Goal: Find specific page/section: Find specific page/section

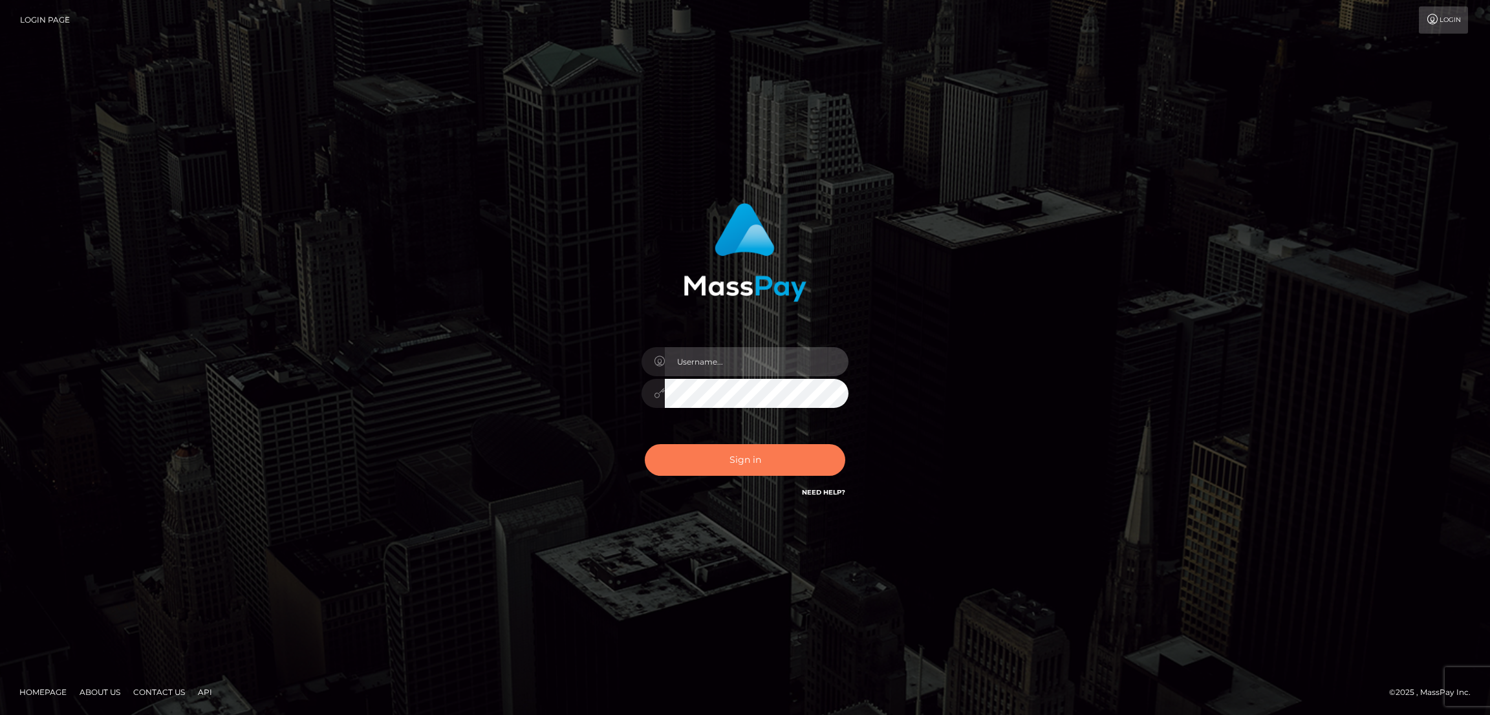
type input "by.es2"
click at [728, 464] on button "Sign in" at bounding box center [745, 460] width 201 height 32
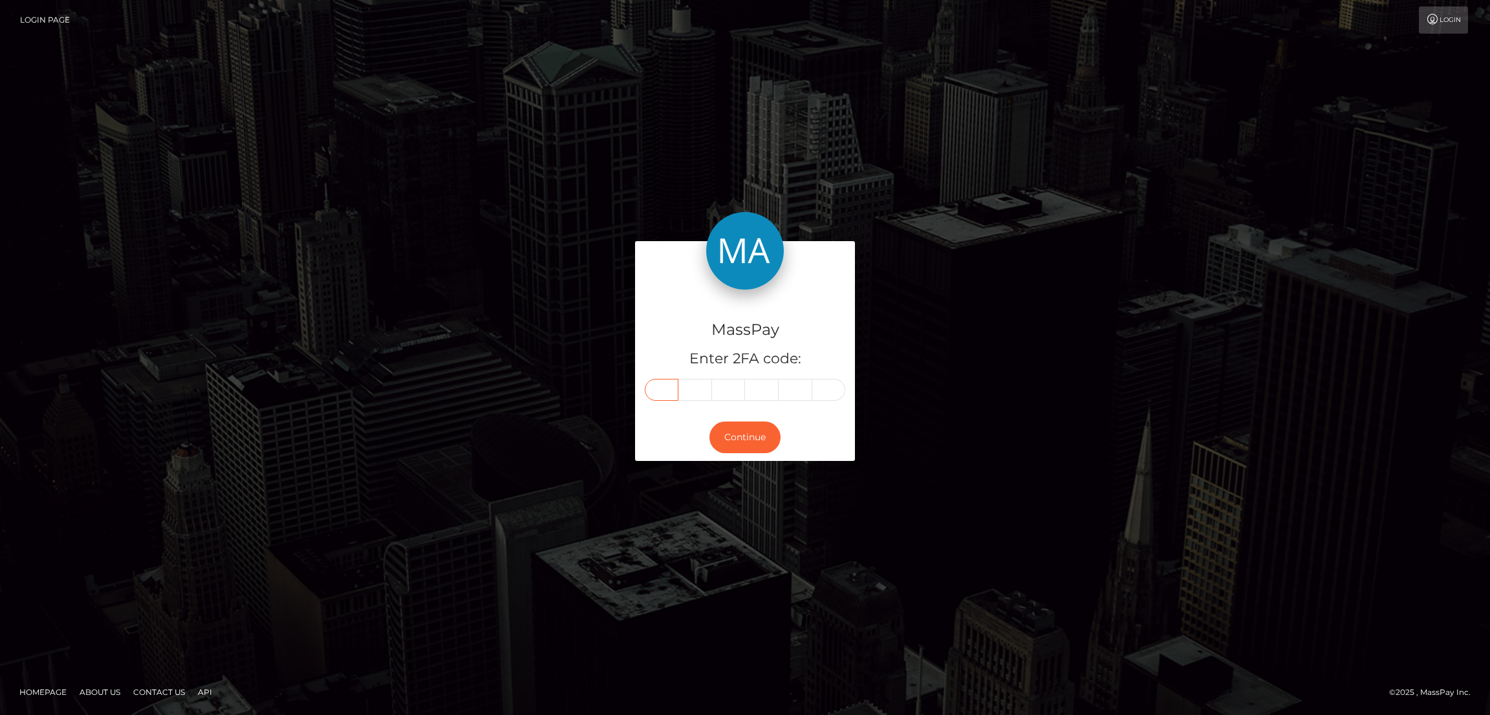
click at [659, 386] on input "text" at bounding box center [662, 390] width 34 height 22
paste input "3"
type input "3"
type input "6"
type input "1"
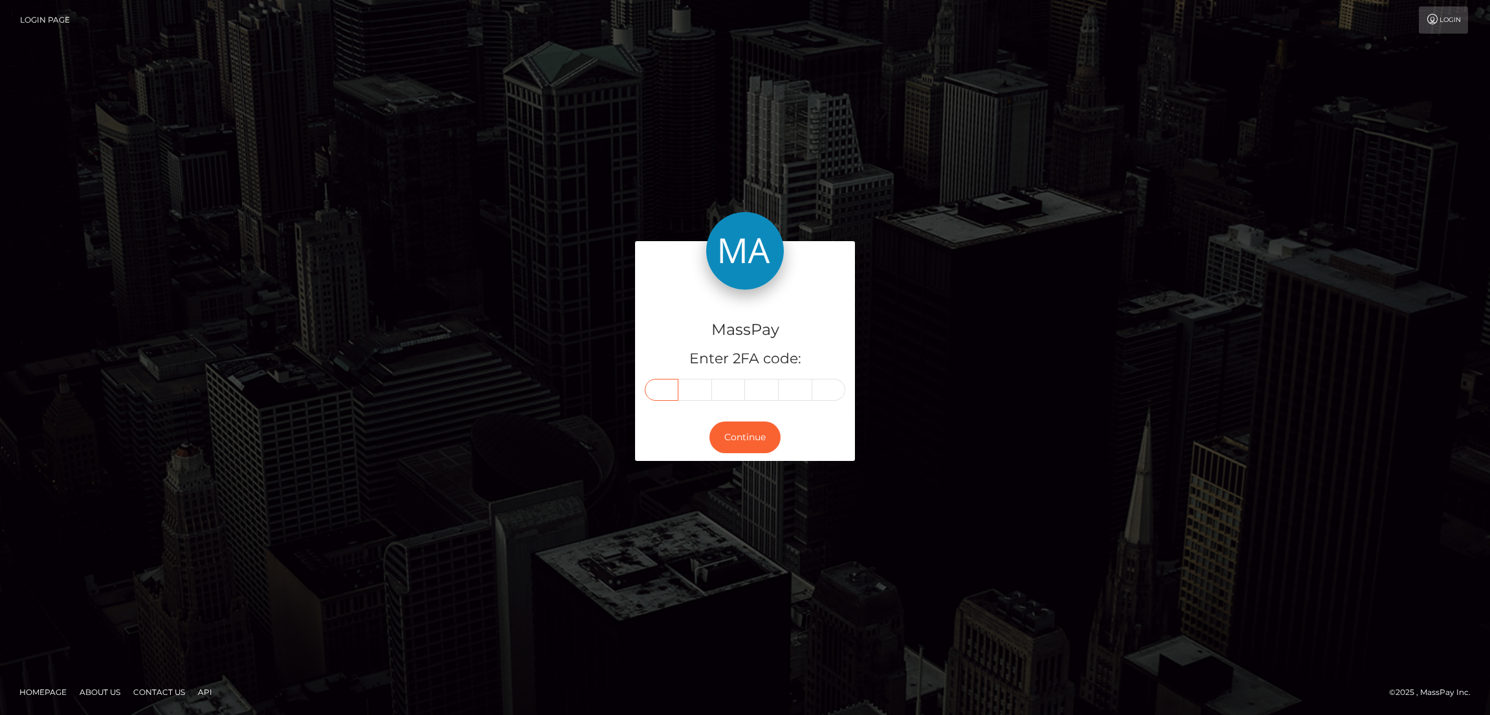
type input "7"
type input "3"
type input "8"
click at [754, 434] on button "Continue" at bounding box center [745, 438] width 71 height 32
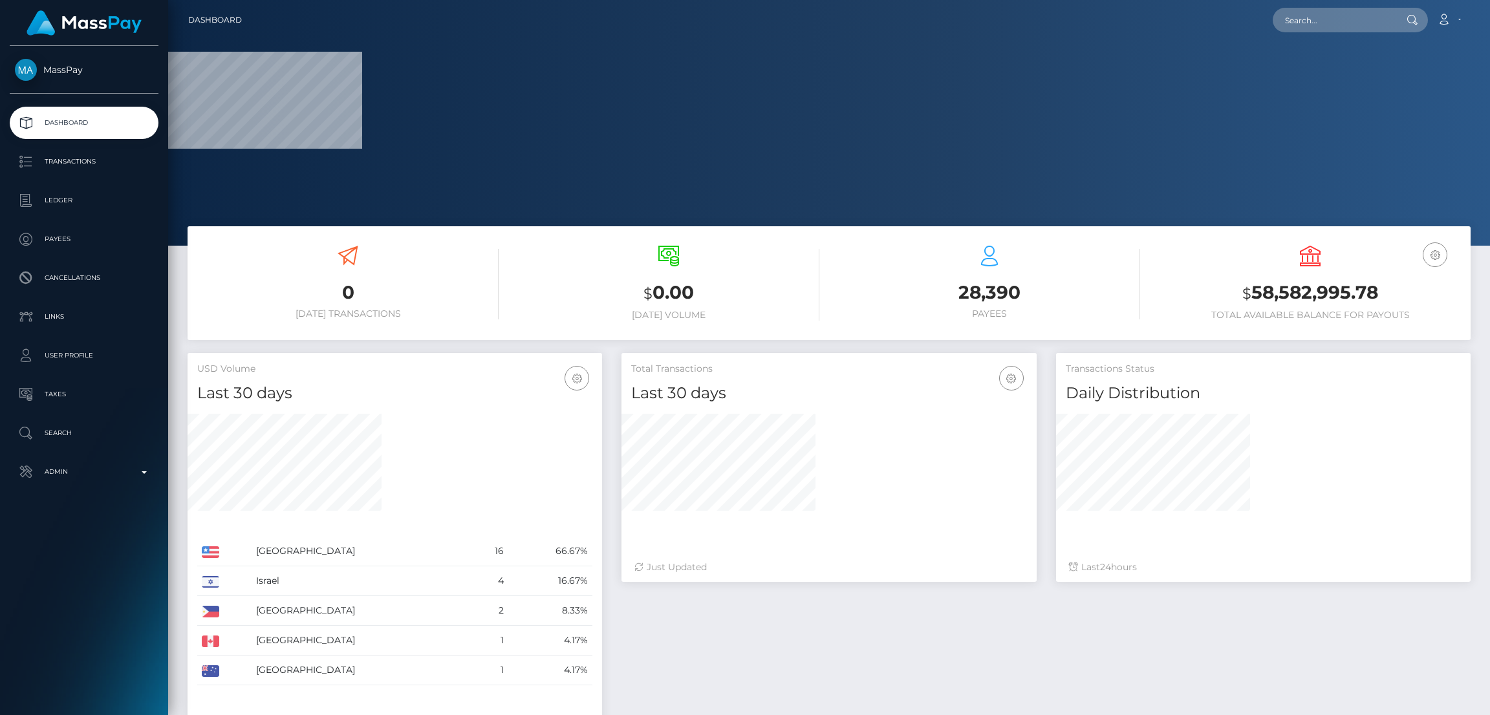
scroll to position [230, 415]
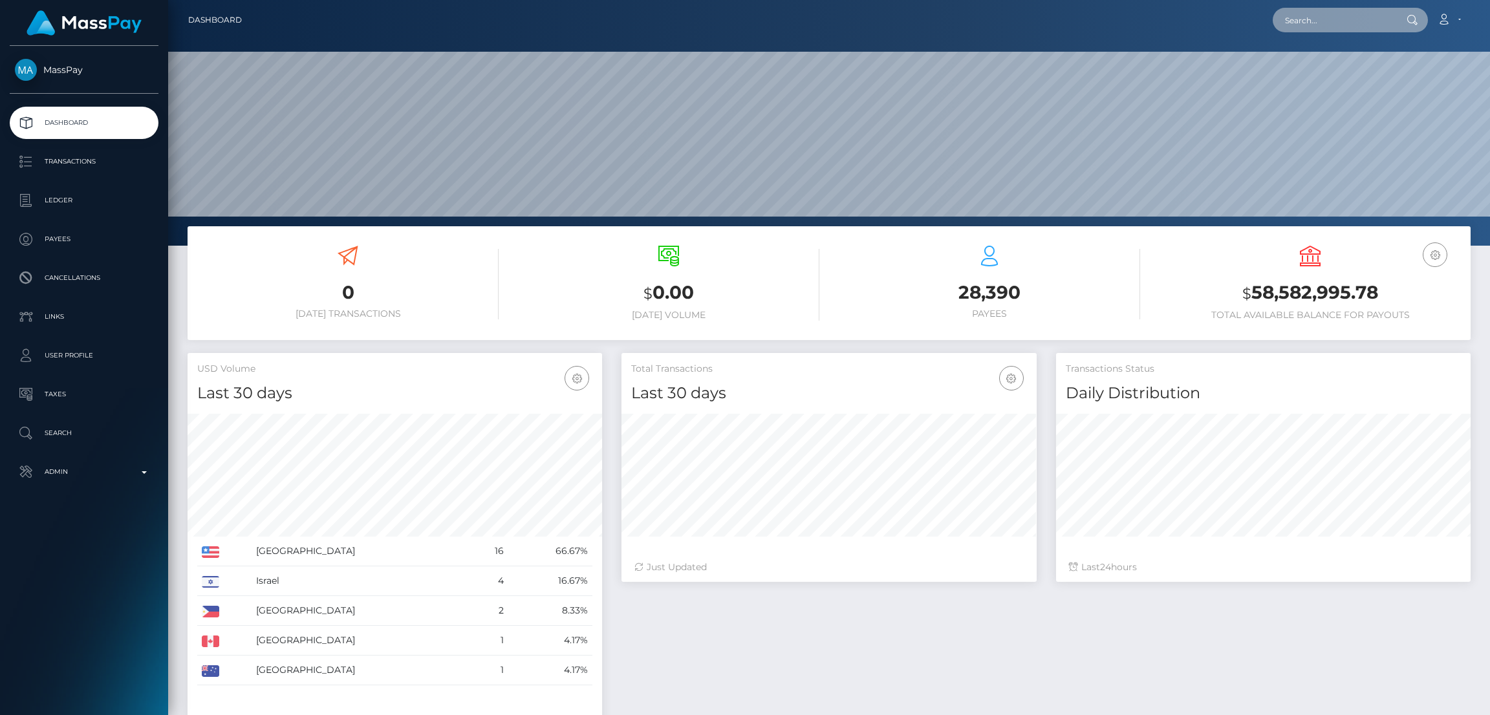
click at [1346, 23] on input "text" at bounding box center [1334, 20] width 122 height 25
paste input "yvonne@ysagency.nl"
click at [1294, 24] on input "yvonne@ysagency.nl" at bounding box center [1334, 20] width 122 height 25
paste input "ashleyanderson0593@gmail.com"
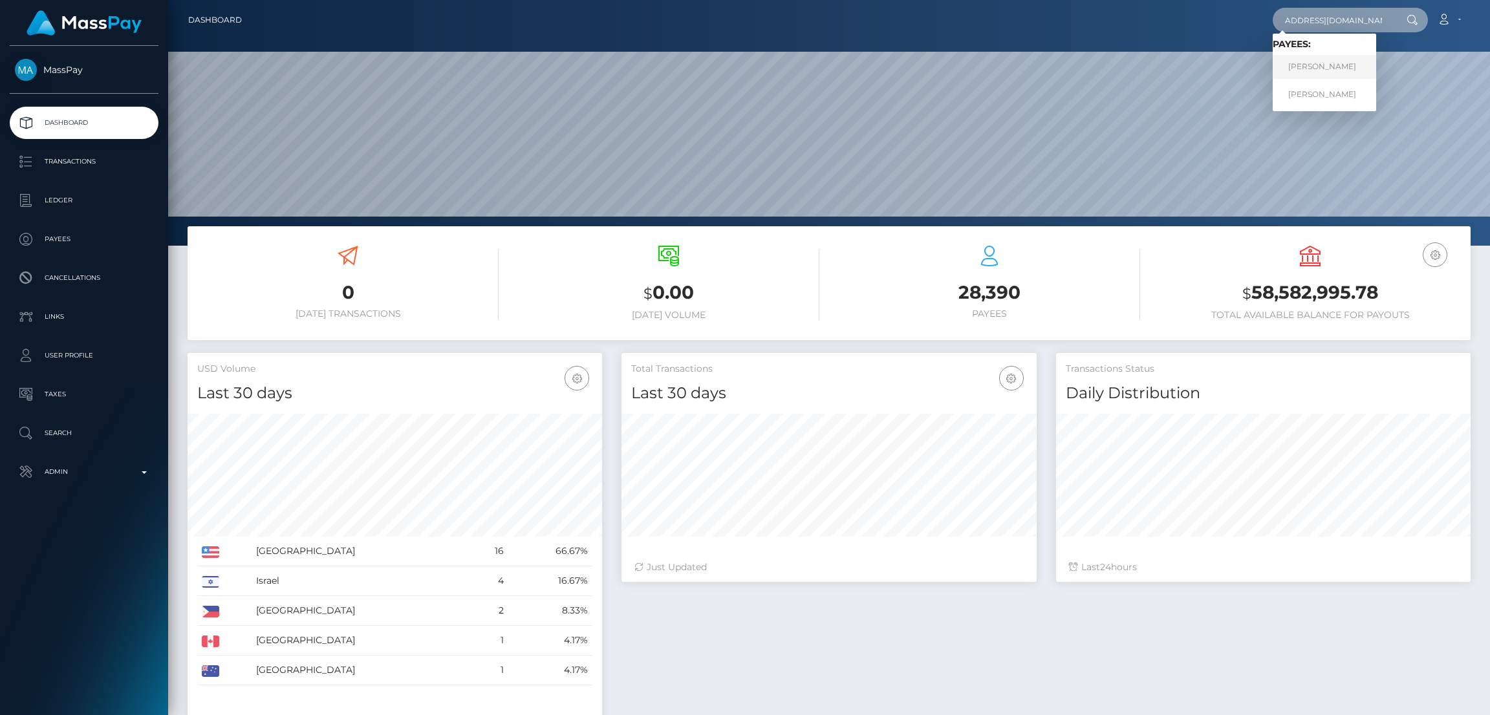
type input "ashleyanderson0593@gmail.com"
click at [1309, 69] on link "Ashley Anderson" at bounding box center [1324, 67] width 103 height 24
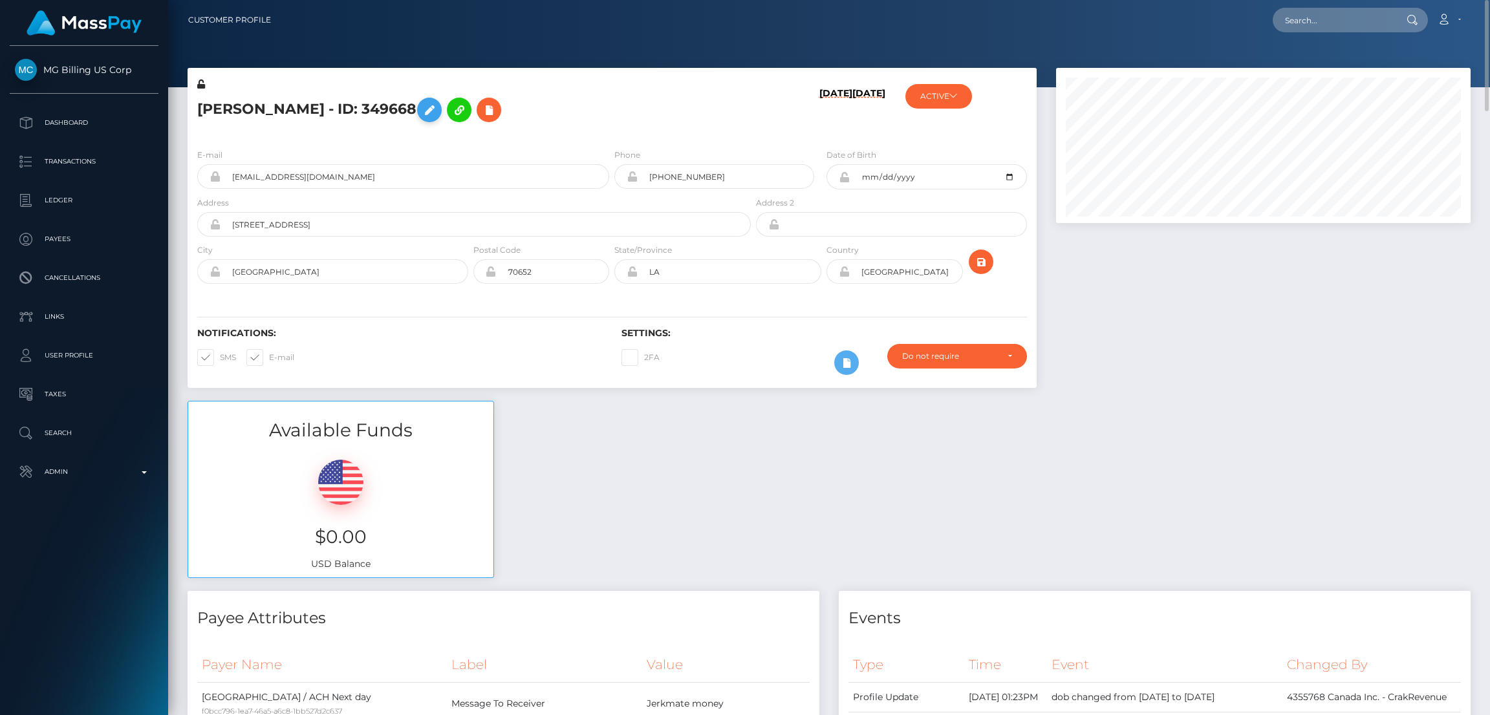
click at [437, 107] on icon at bounding box center [430, 110] width 16 height 16
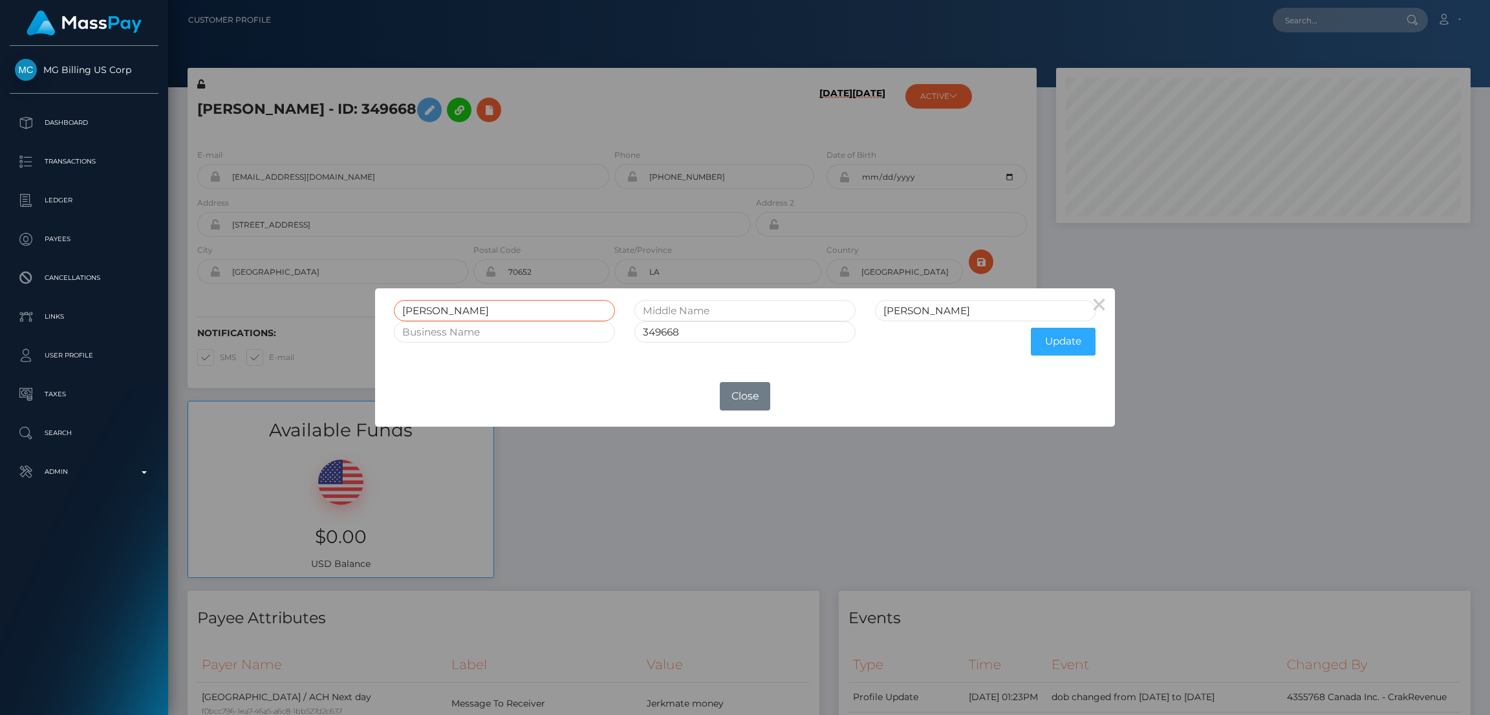
click at [418, 307] on input "[PERSON_NAME]" at bounding box center [504, 310] width 221 height 21
click at [418, 307] on input "Ashley" at bounding box center [504, 310] width 221 height 21
click at [419, 307] on input "Ashley" at bounding box center [504, 310] width 221 height 21
click at [757, 391] on button "Close" at bounding box center [745, 396] width 50 height 28
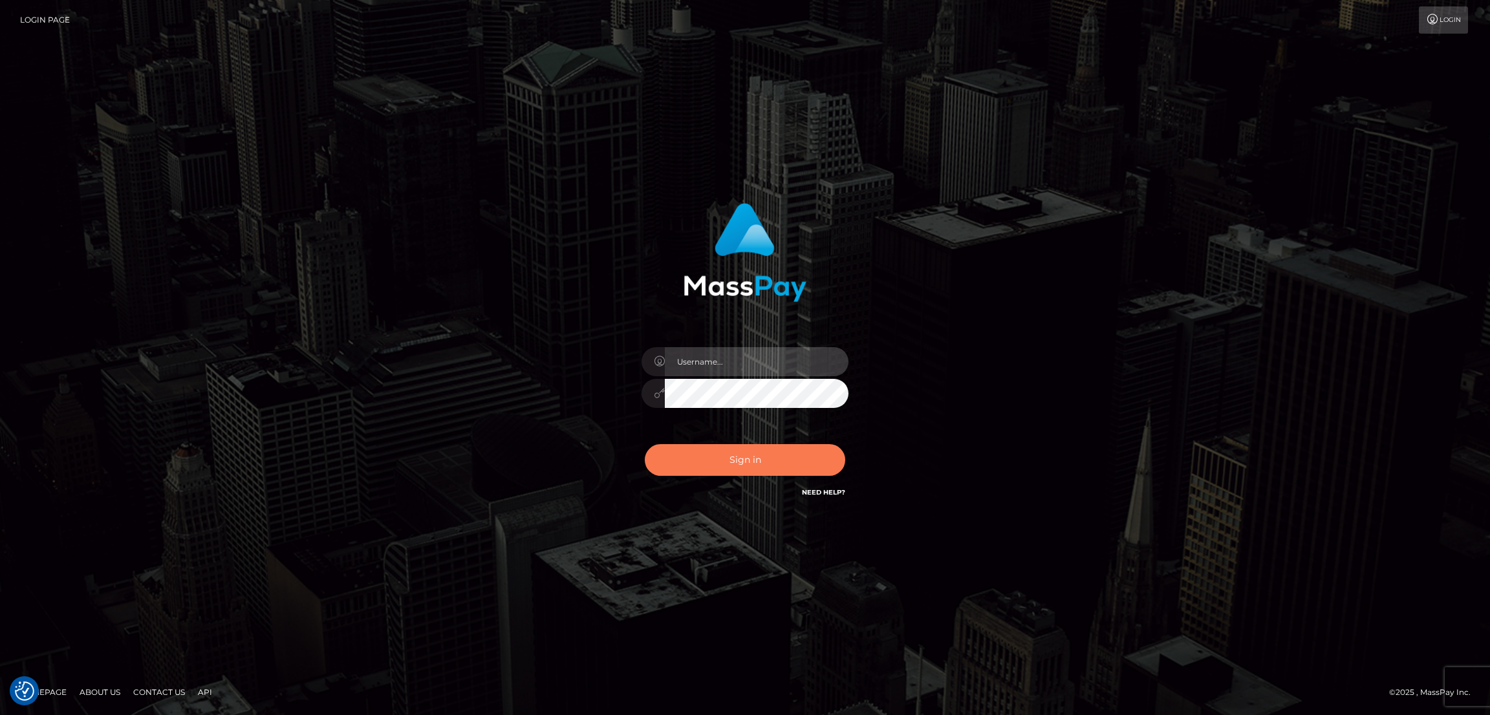
type input "by.es2"
click at [750, 467] on button "Sign in" at bounding box center [745, 460] width 201 height 32
type input "by.es2"
click at [743, 456] on button "Sign in" at bounding box center [745, 460] width 201 height 32
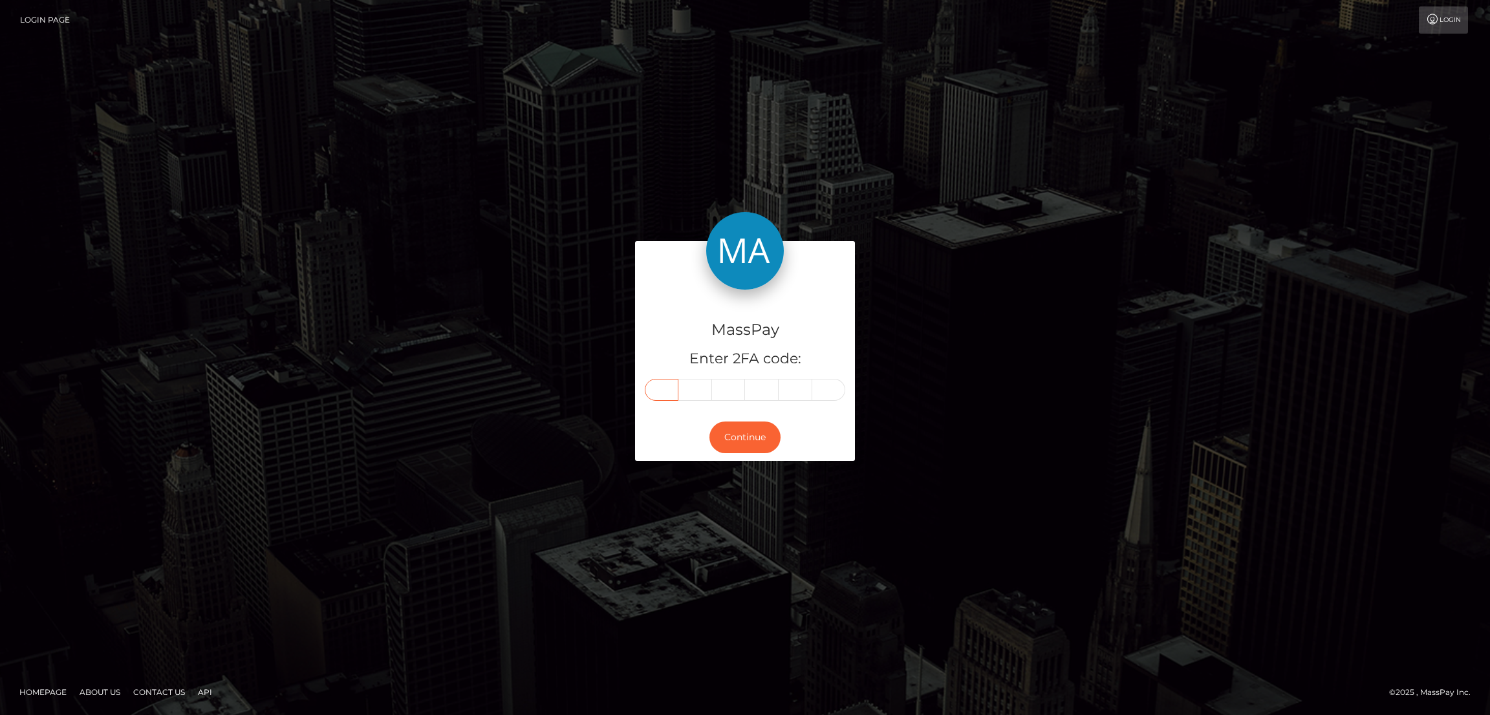
click at [659, 389] on input "text" at bounding box center [662, 390] width 34 height 22
paste input "7"
type input "7"
type input "6"
type input "7"
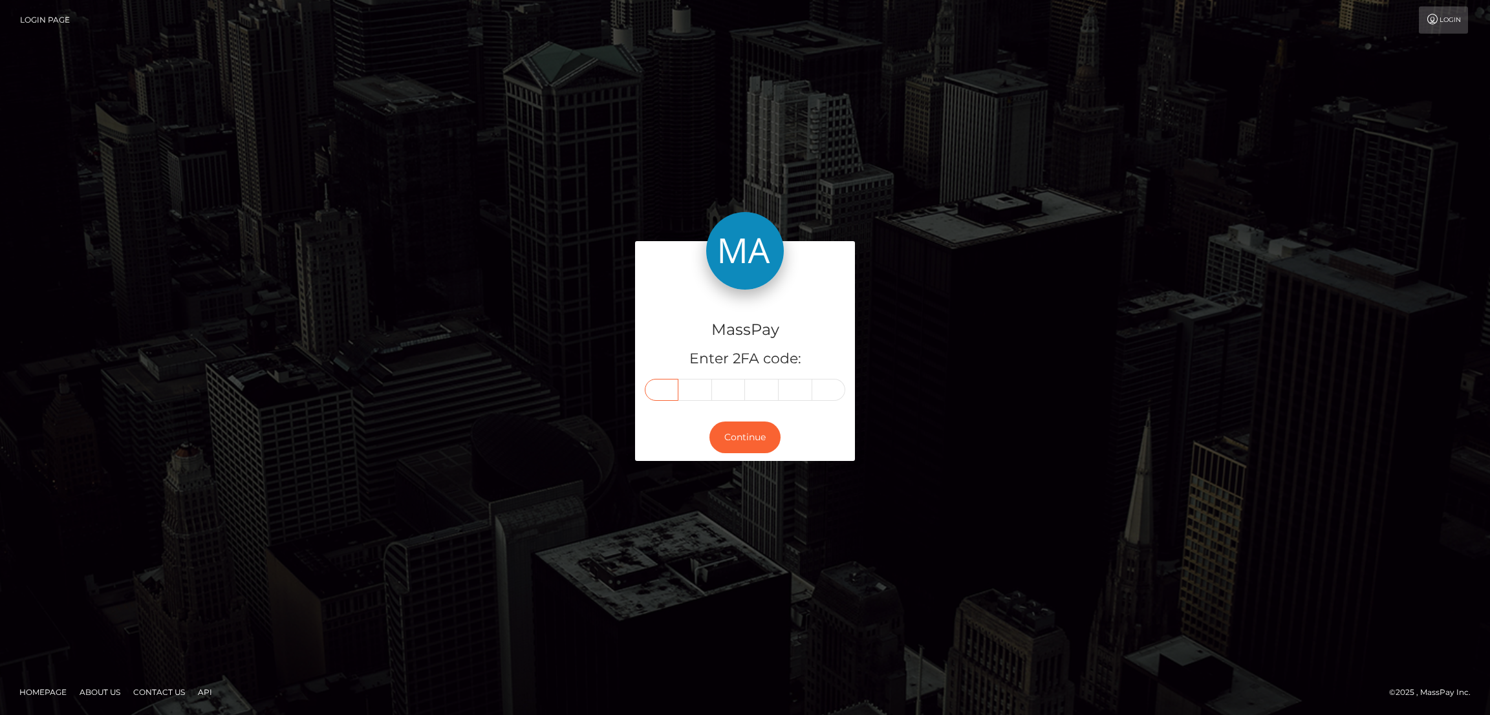
type input "8"
type input "3"
type input "4"
click at [731, 438] on button "Continue" at bounding box center [745, 438] width 71 height 32
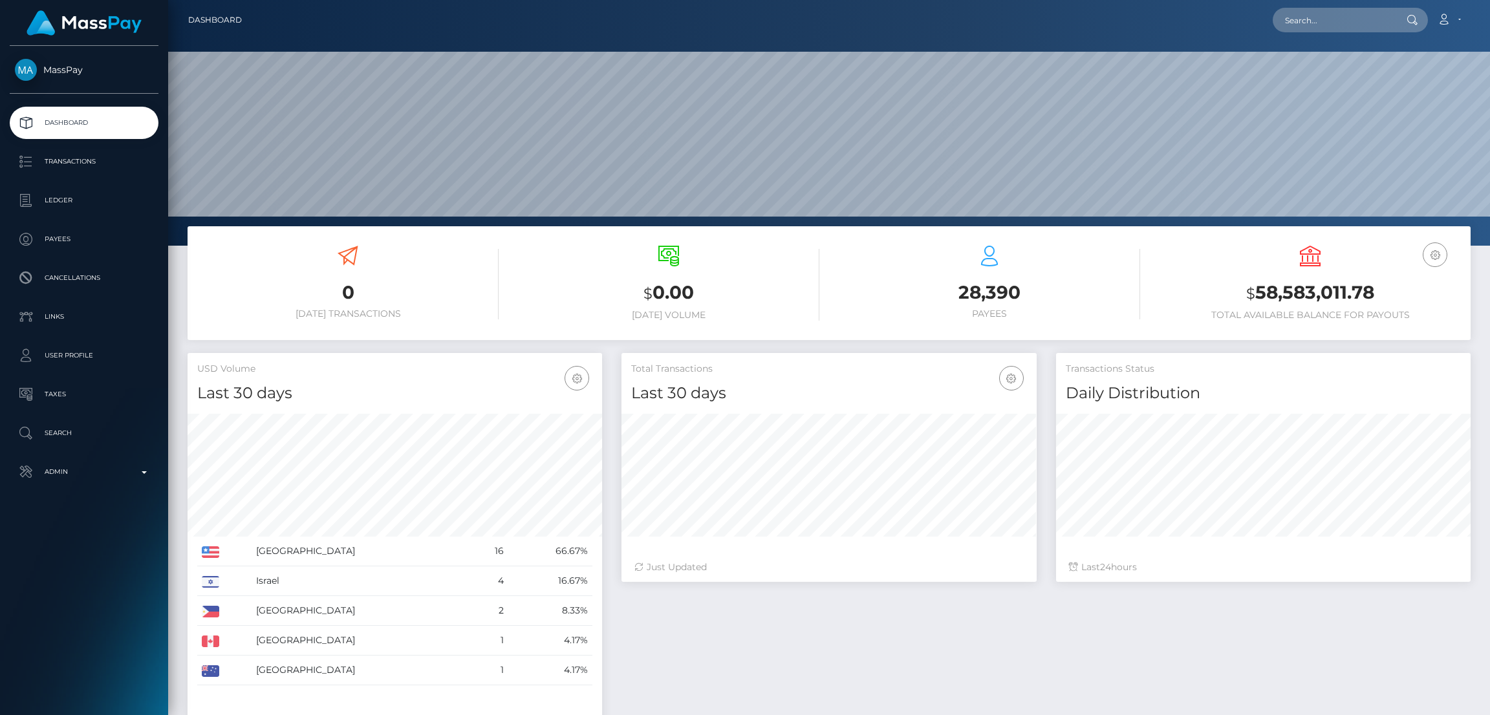
scroll to position [230, 415]
click at [1320, 16] on input "text" at bounding box center [1334, 20] width 122 height 25
paste input "[EMAIL_ADDRESS][DOMAIN_NAME]"
click at [1309, 20] on input "wmakya2006@gmail.com" at bounding box center [1334, 20] width 122 height 25
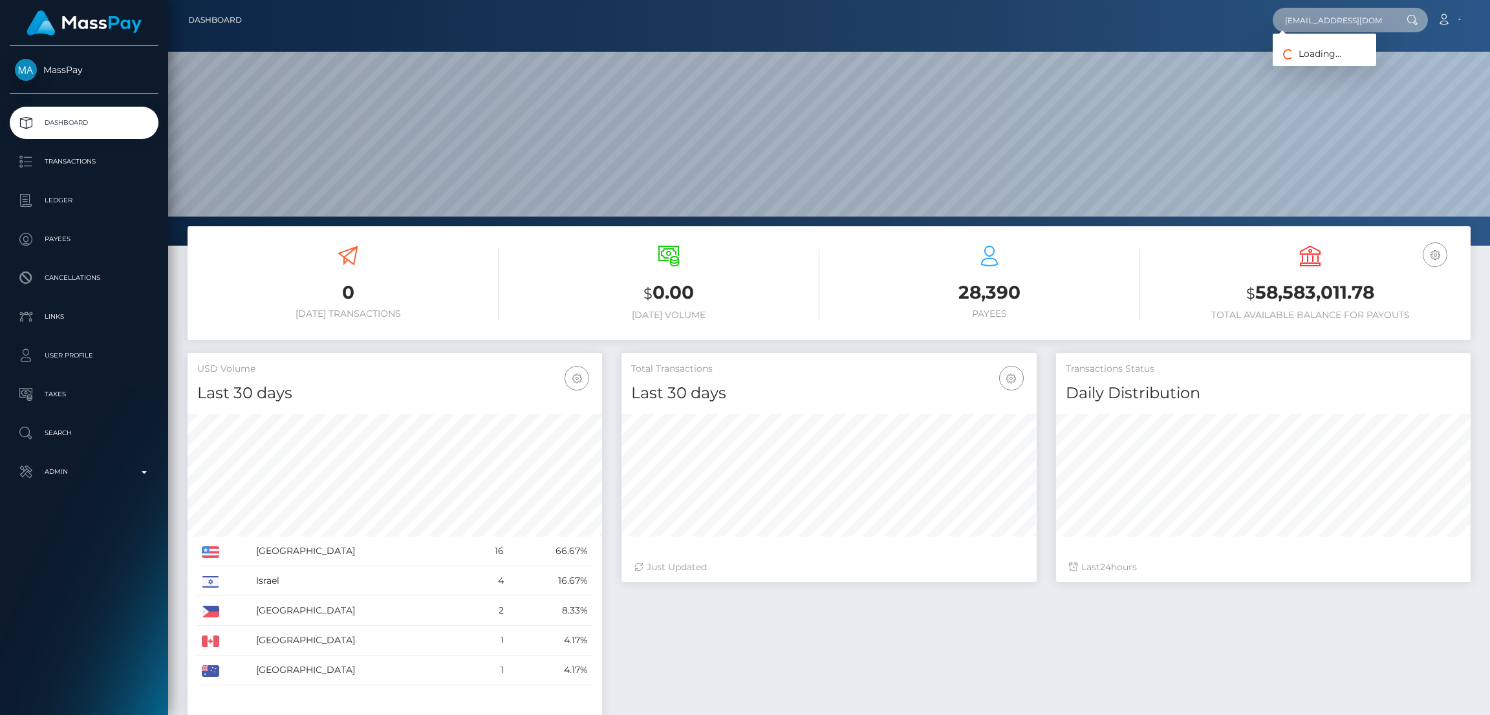
paste input "faaDmz5PLTSdDa5cVos42BqpKvv2"
type input "faaDmz5PLTSdDa5cVos42BqpKvv2"
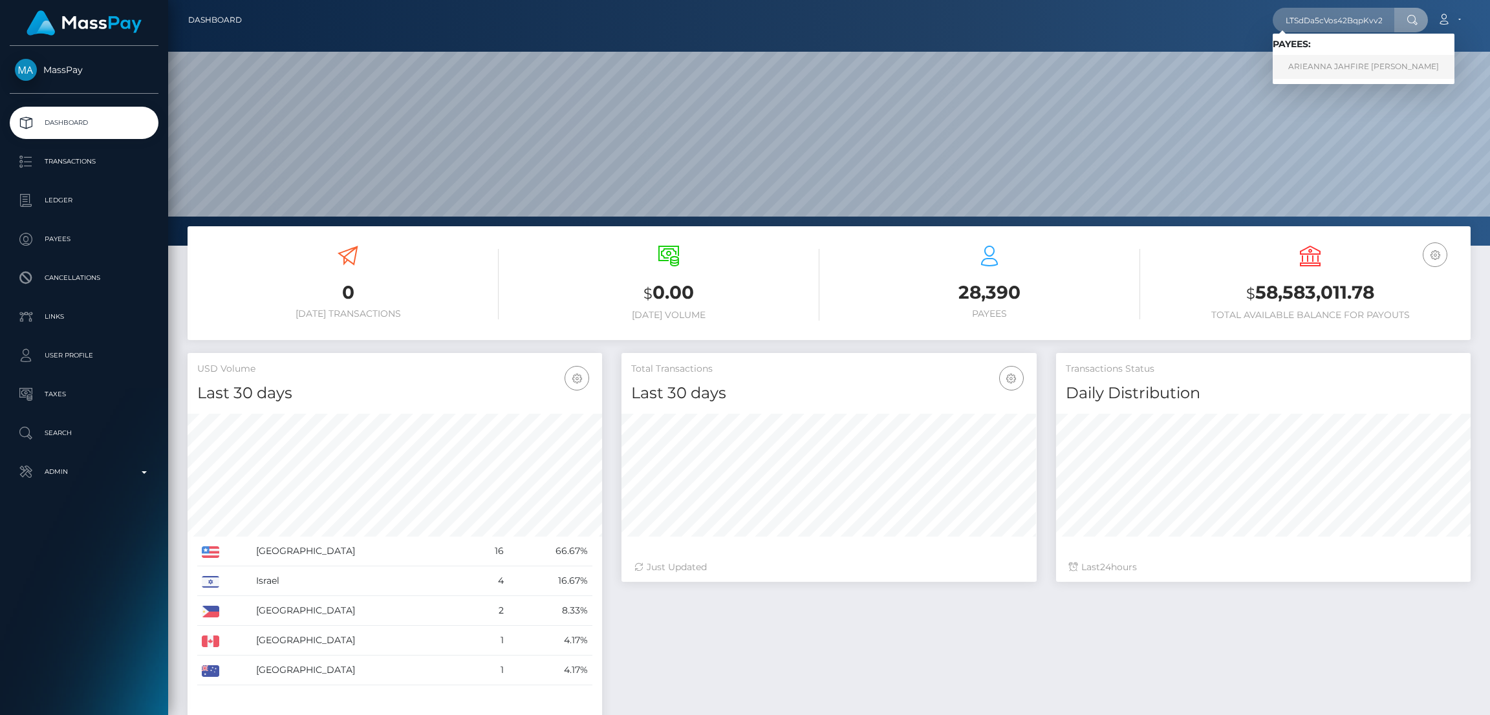
click at [1306, 63] on link "ARIEANNA JAHFIRE STROMAN" at bounding box center [1364, 67] width 182 height 24
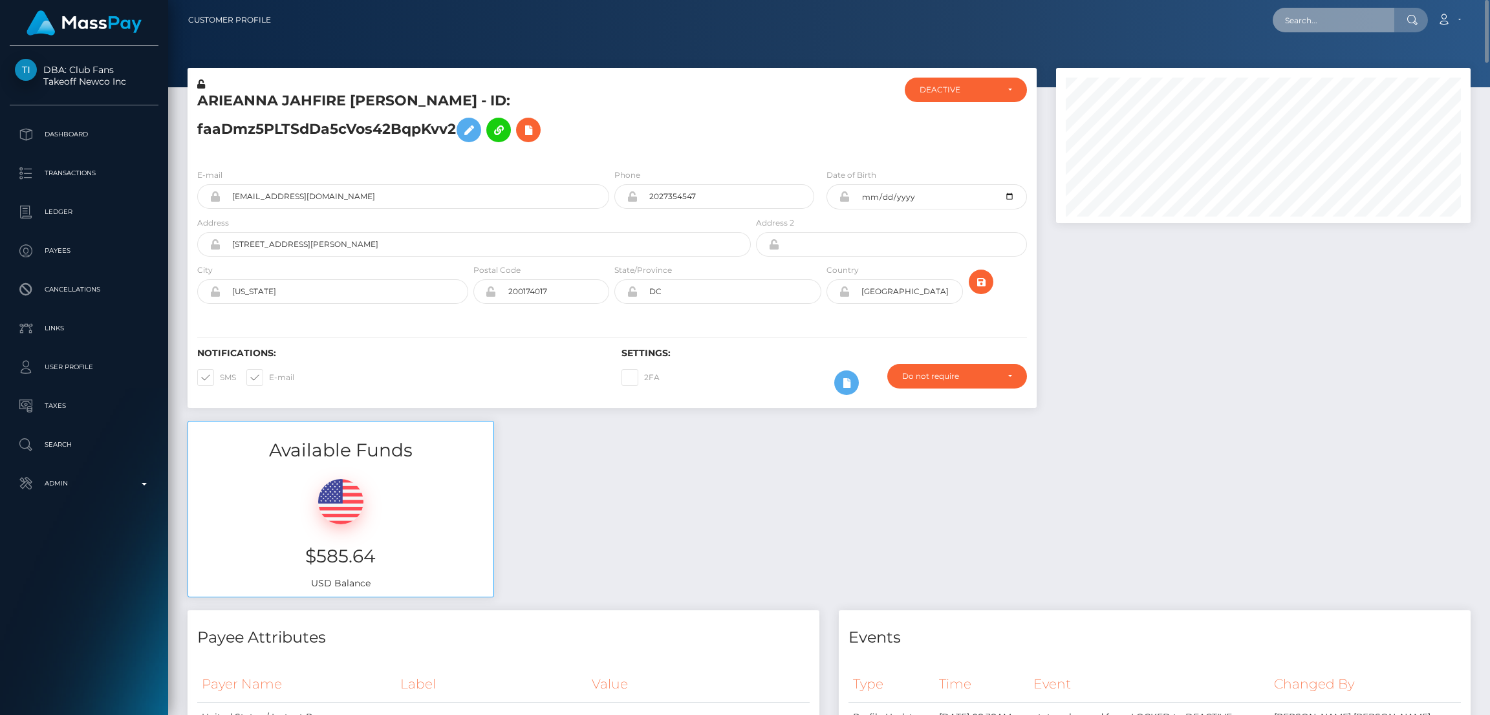
click at [1341, 25] on input "text" at bounding box center [1334, 20] width 122 height 25
paste input "kalissade@icloud.com"
type input "kalissade@icloud.com"
click at [1306, 67] on link "KALISSA DILYS ENNON" at bounding box center [1340, 67] width 135 height 24
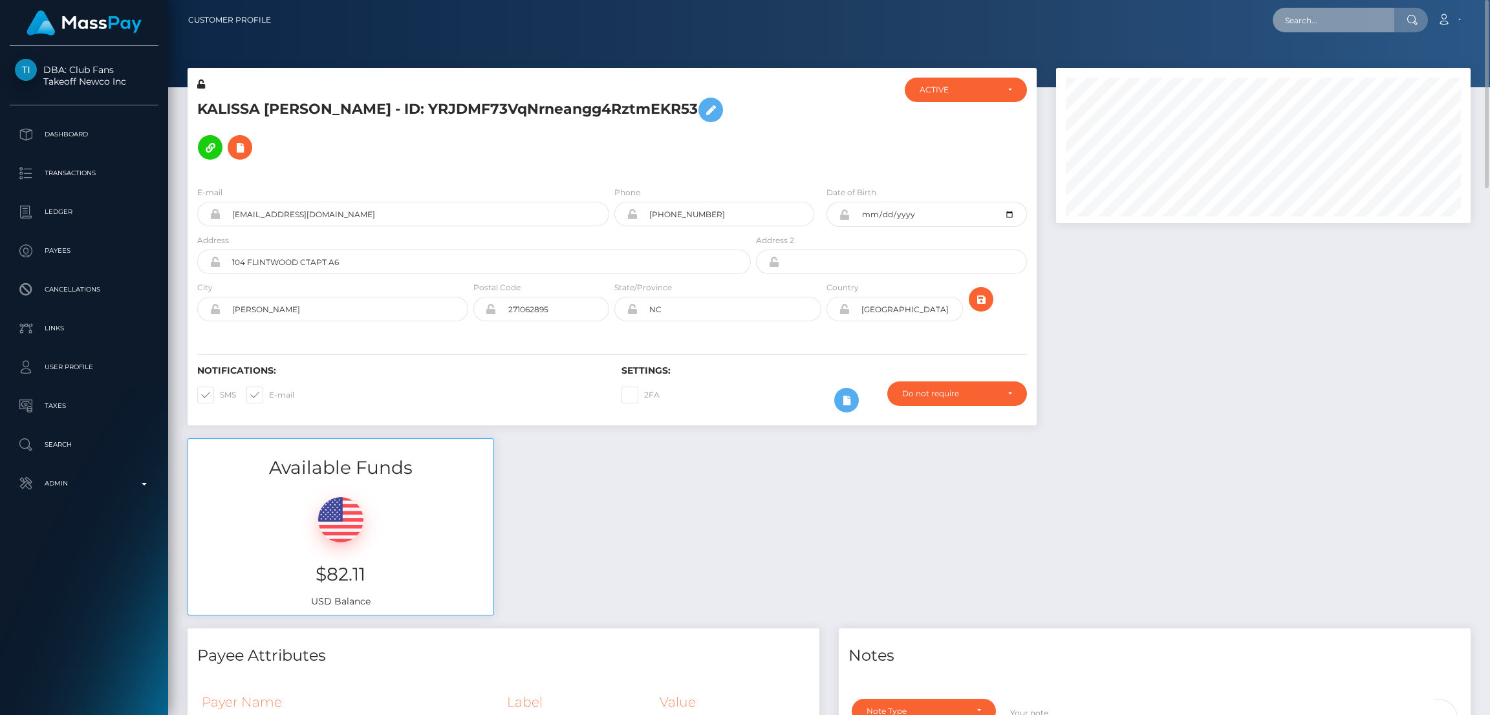
click at [1324, 28] on input "text" at bounding box center [1334, 20] width 122 height 25
paste input "[EMAIL_ADDRESS][DOMAIN_NAME]"
type input "[EMAIL_ADDRESS][DOMAIN_NAME]"
click at [1323, 65] on link "Michel LUAKI" at bounding box center [1324, 67] width 103 height 24
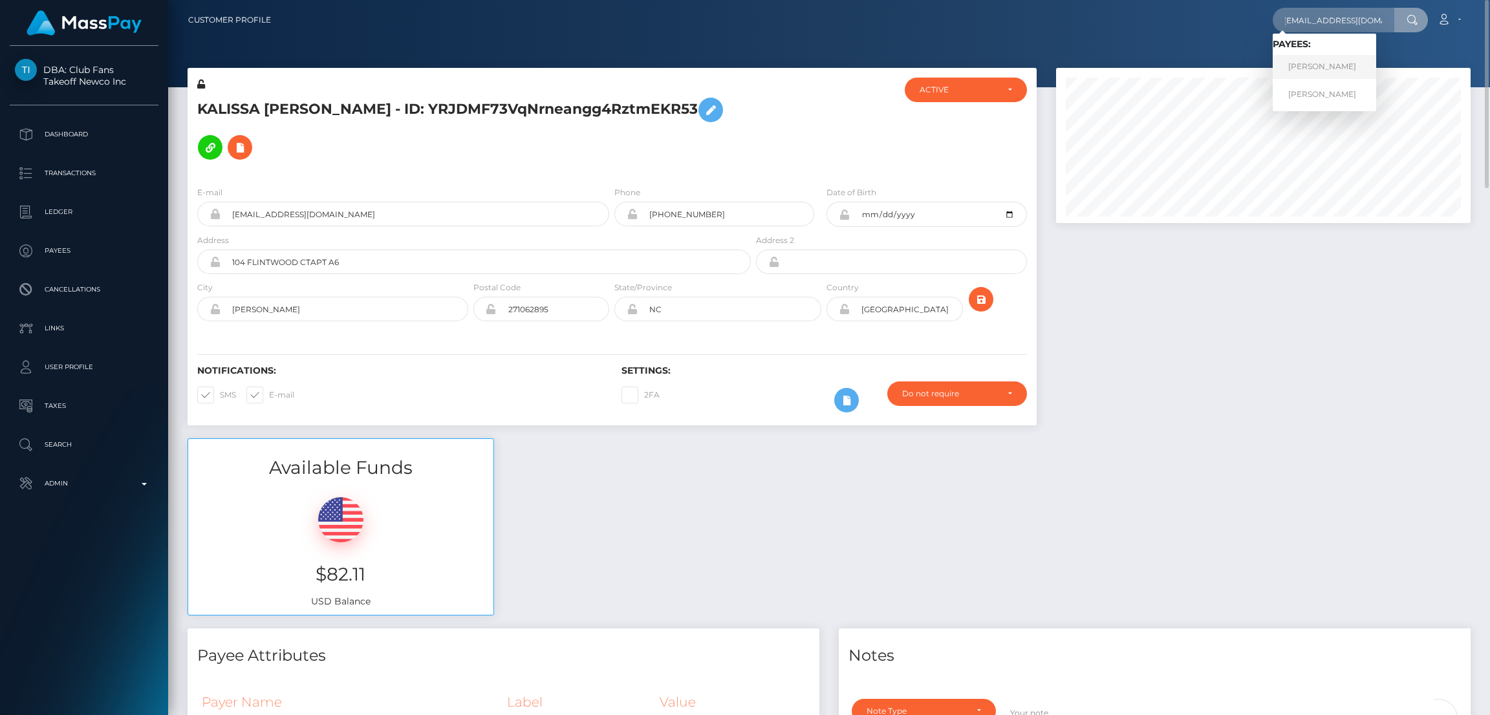
scroll to position [0, 0]
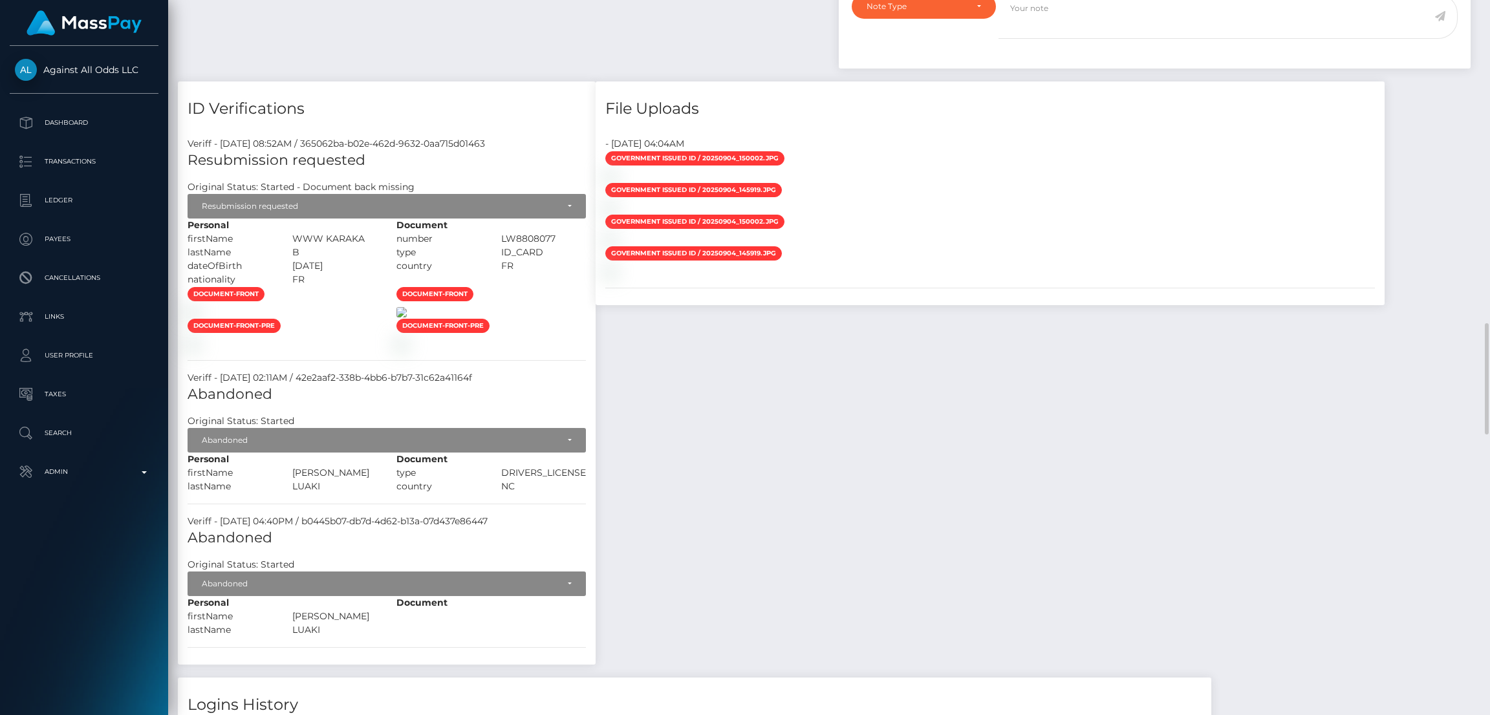
scroll to position [1552, 0]
